Goal: Navigation & Orientation: Find specific page/section

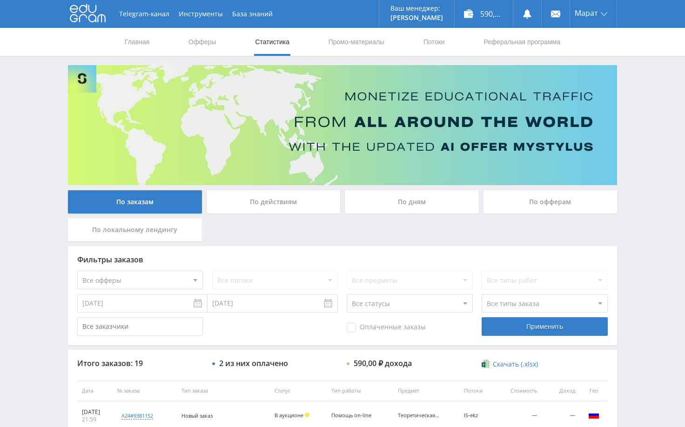
scroll to position [186, 0]
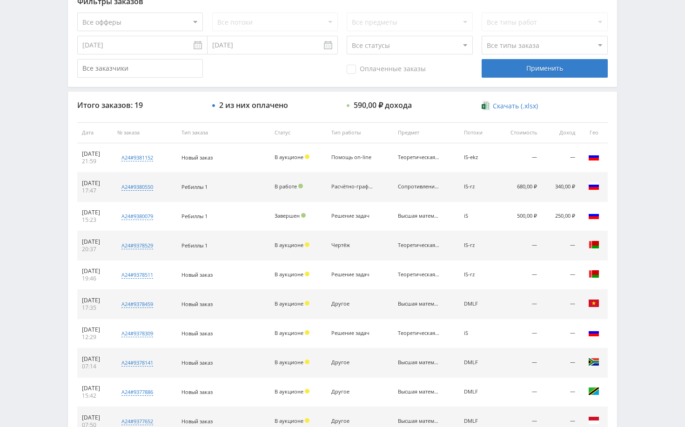
scroll to position [279, 0]
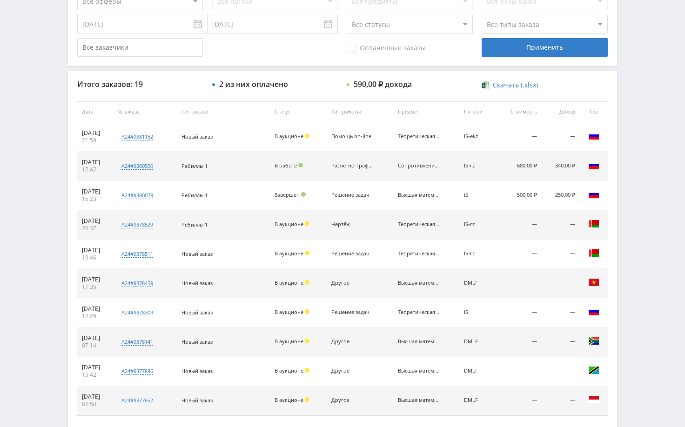
click at [636, 152] on div "Telegram-канал Инструменты База знаний Ваш менеджер: [PERSON_NAME] Alex Online …" at bounding box center [342, 111] width 685 height 781
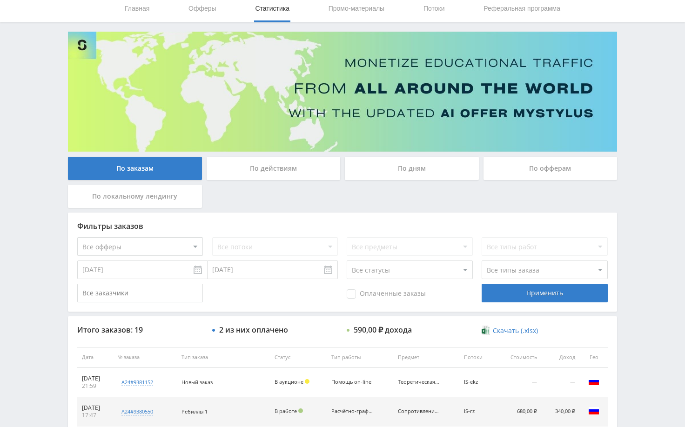
scroll to position [0, 0]
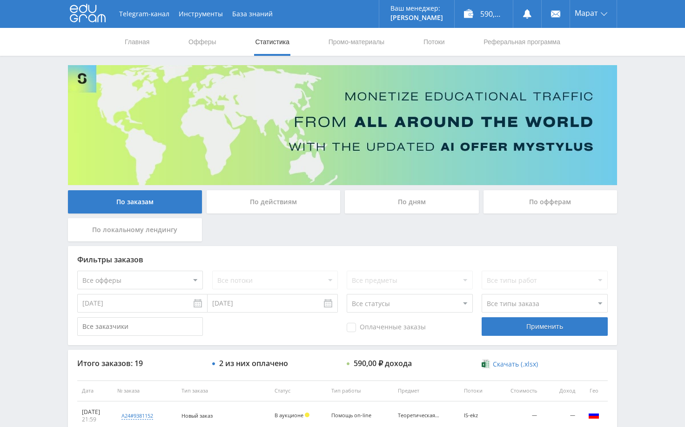
click at [644, 128] on div "Telegram-канал Инструменты База знаний Ваш менеджер: [PERSON_NAME] Alex Online …" at bounding box center [342, 390] width 685 height 781
click at [653, 133] on div "Telegram-канал Инструменты База знаний Ваш менеджер: [PERSON_NAME] Alex Online …" at bounding box center [342, 390] width 685 height 781
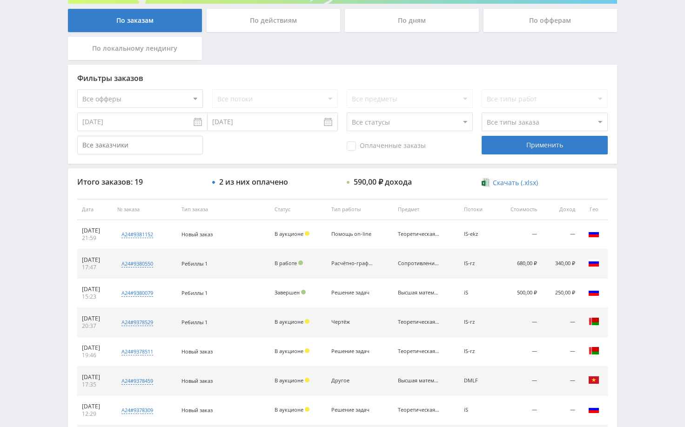
scroll to position [186, 0]
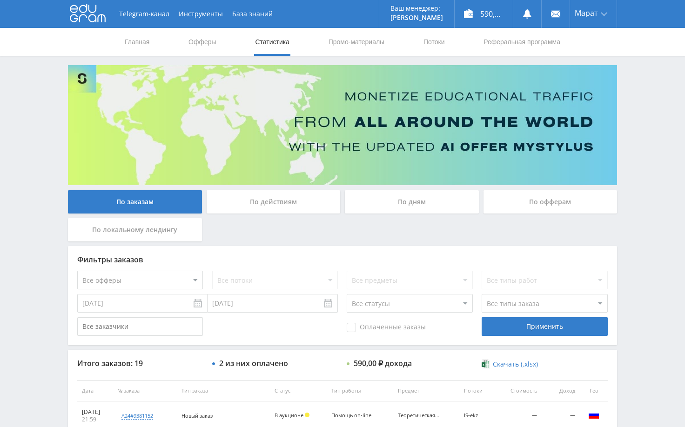
click at [641, 129] on div "Telegram-канал Инструменты База знаний Ваш менеджер: [PERSON_NAME] Alex Online …" at bounding box center [342, 390] width 685 height 781
